Goal: Book appointment/travel/reservation

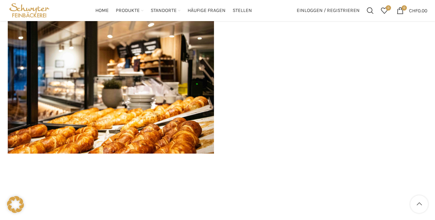
scroll to position [1057, 0]
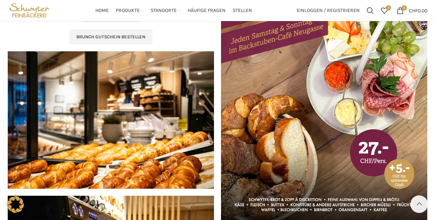
click at [320, 119] on img at bounding box center [324, 77] width 206 height 293
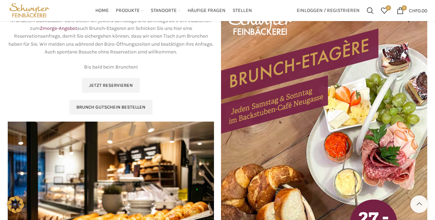
click at [286, 76] on img at bounding box center [324, 147] width 206 height 293
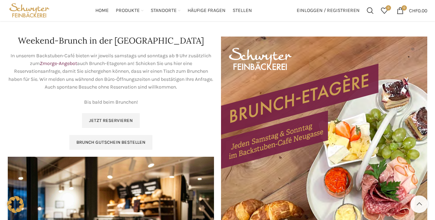
scroll to position [916, 0]
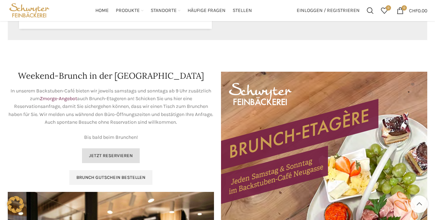
click at [121, 154] on span "Jetzt reservieren" at bounding box center [111, 156] width 44 height 6
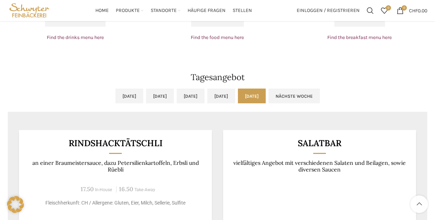
scroll to position [562, 0]
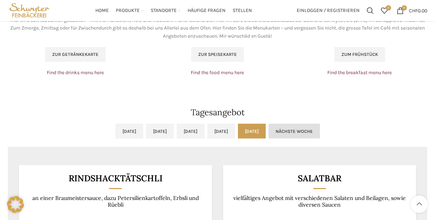
click at [320, 137] on link "Nächste Woche" at bounding box center [294, 131] width 51 height 15
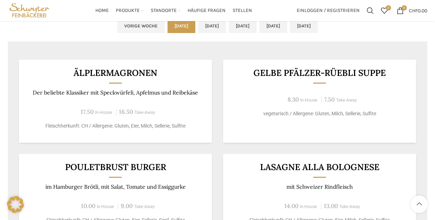
scroll to position [633, 0]
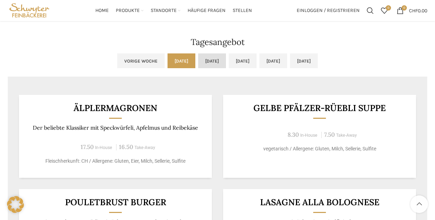
click at [198, 62] on link "[DATE]" at bounding box center [212, 61] width 28 height 15
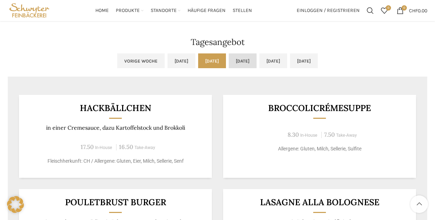
click at [243, 63] on link "[DATE]" at bounding box center [243, 61] width 28 height 15
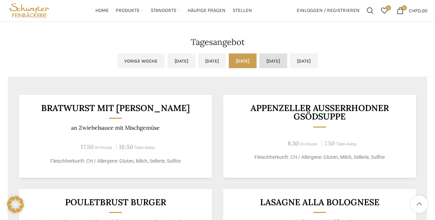
click at [287, 64] on link "[DATE]" at bounding box center [274, 61] width 28 height 15
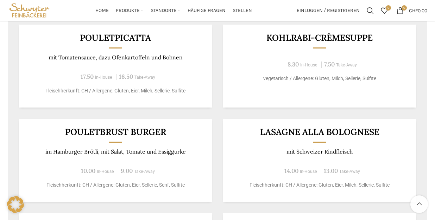
scroll to position [668, 0]
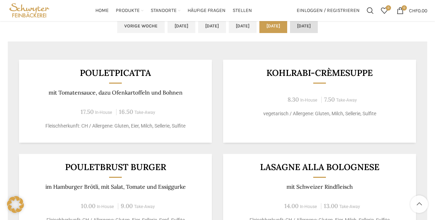
click at [318, 28] on link "[DATE]" at bounding box center [304, 25] width 28 height 15
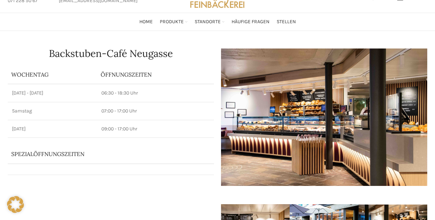
scroll to position [0, 0]
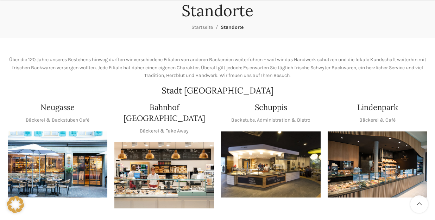
scroll to position [106, 0]
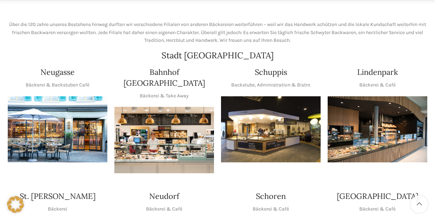
click at [377, 128] on img "1 / 1" at bounding box center [378, 130] width 100 height 67
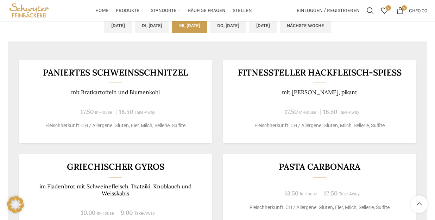
scroll to position [373, 0]
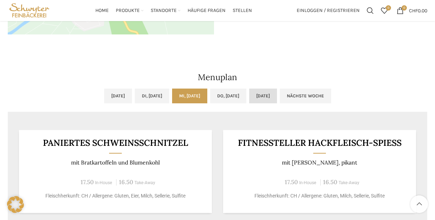
click at [277, 97] on link "[DATE]" at bounding box center [263, 96] width 28 height 15
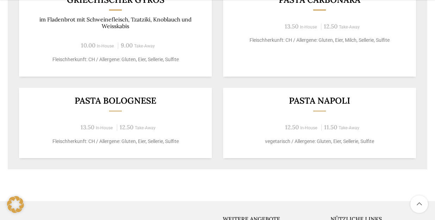
scroll to position [654, 0]
